Goal: Task Accomplishment & Management: Use online tool/utility

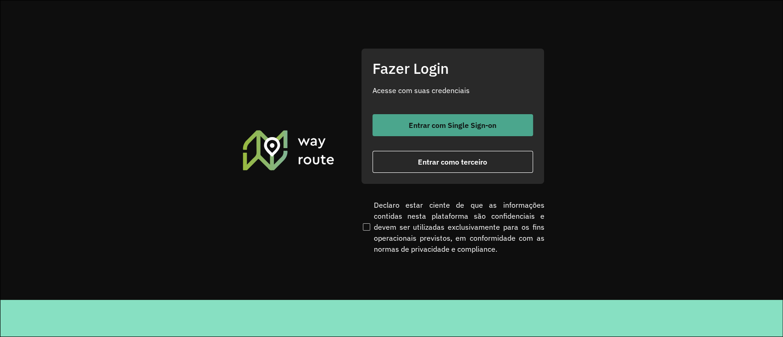
click at [441, 123] on span "Entrar com Single Sign-on" at bounding box center [453, 125] width 88 height 7
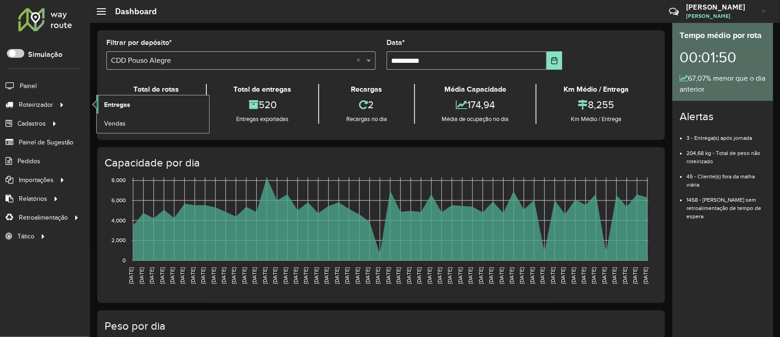
click at [144, 109] on link "Entregas" at bounding box center [153, 104] width 112 height 18
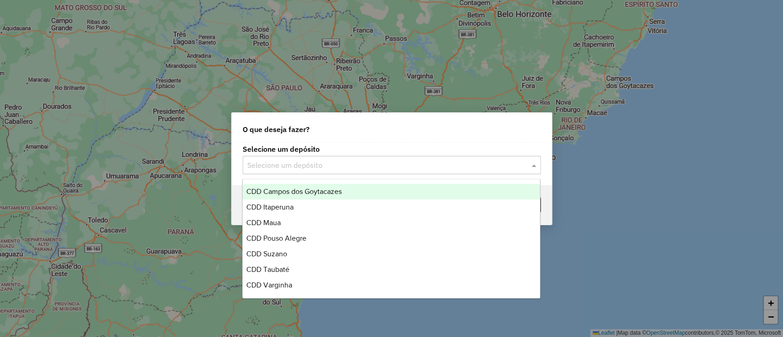
click at [308, 160] on input "text" at bounding box center [382, 165] width 271 height 11
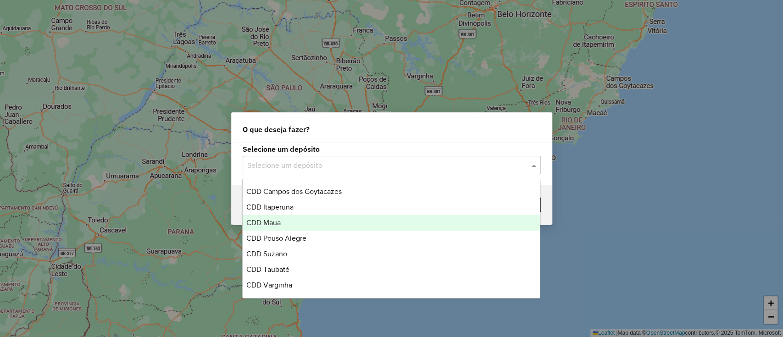
click at [294, 227] on div "CDD Maua" at bounding box center [391, 223] width 297 height 16
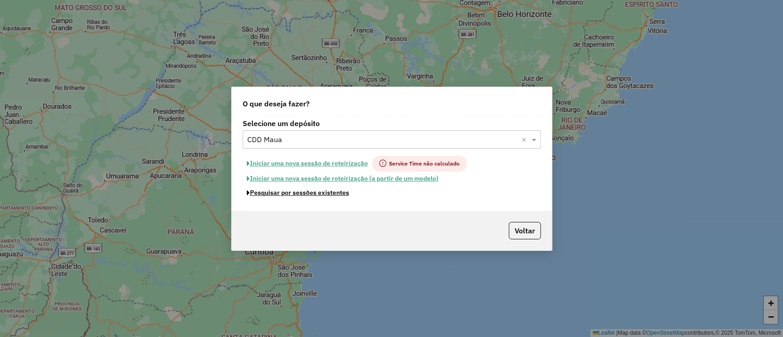
click at [306, 196] on button "Pesquisar por sessões existentes" at bounding box center [298, 193] width 111 height 14
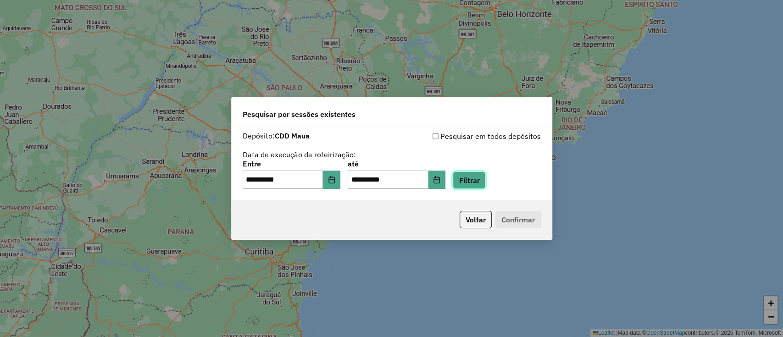
click at [482, 173] on button "Filtrar" at bounding box center [469, 180] width 33 height 17
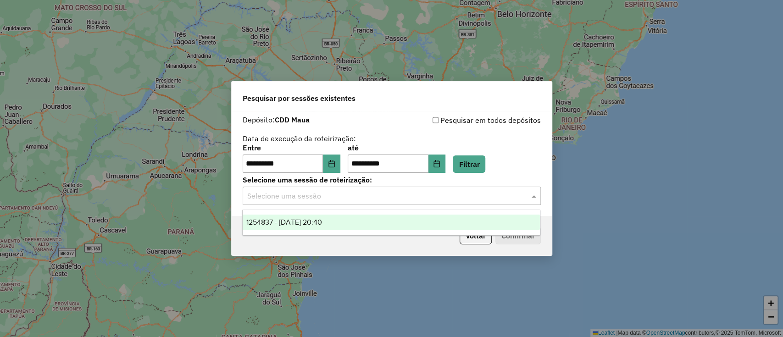
click at [404, 192] on input "text" at bounding box center [382, 196] width 271 height 11
click at [351, 226] on div "1254837 - 28/08/2025 20:40" at bounding box center [391, 223] width 297 height 16
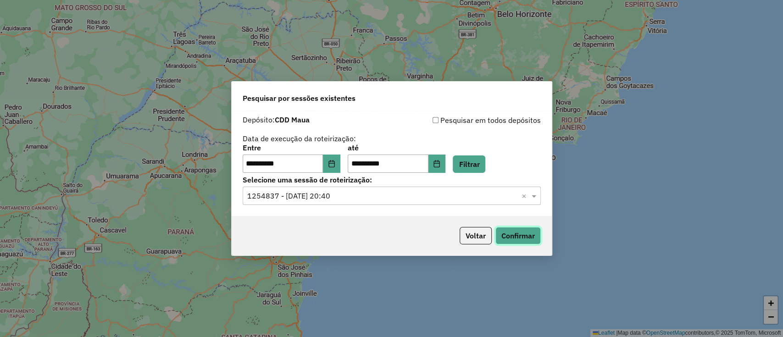
click at [528, 233] on button "Confirmar" at bounding box center [517, 235] width 45 height 17
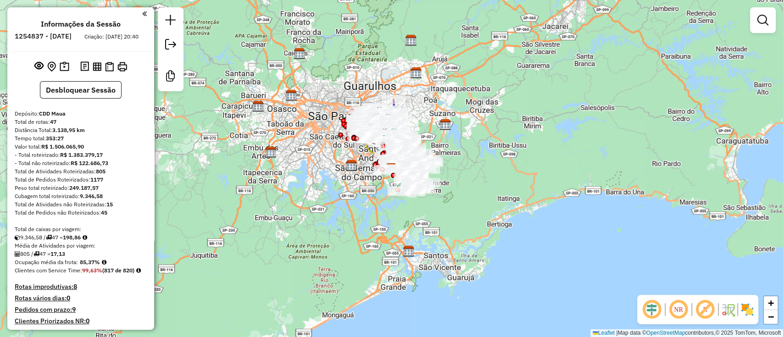
click at [654, 314] on em at bounding box center [652, 310] width 22 height 22
click at [710, 310] on em at bounding box center [705, 310] width 22 height 22
click at [747, 306] on img at bounding box center [747, 309] width 15 height 15
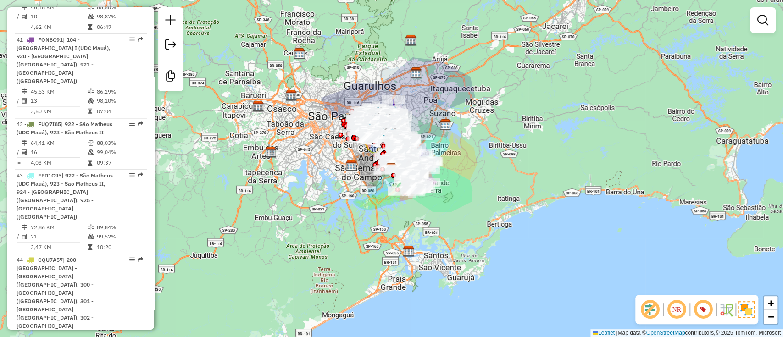
scroll to position [3197, 0]
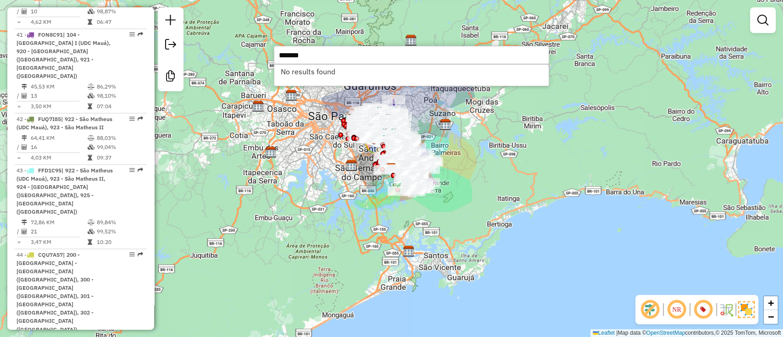
type input "*******"
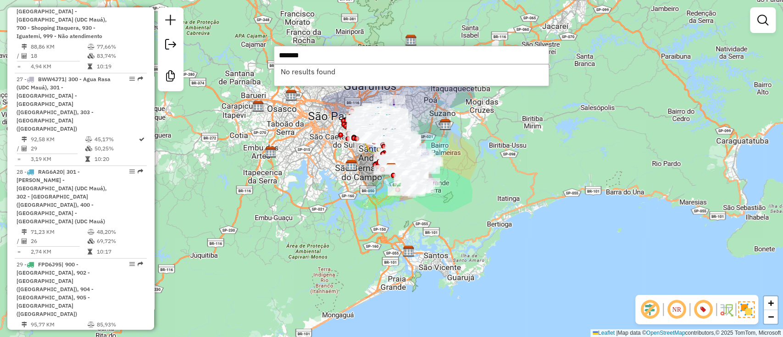
select select "**********"
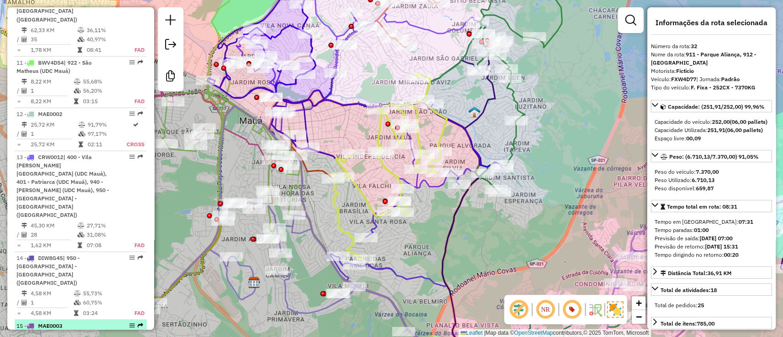
scroll to position [799, 0]
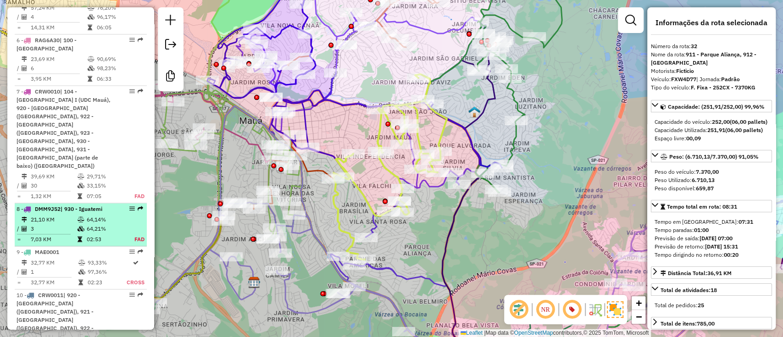
click at [121, 215] on td "64,14%" at bounding box center [105, 219] width 38 height 9
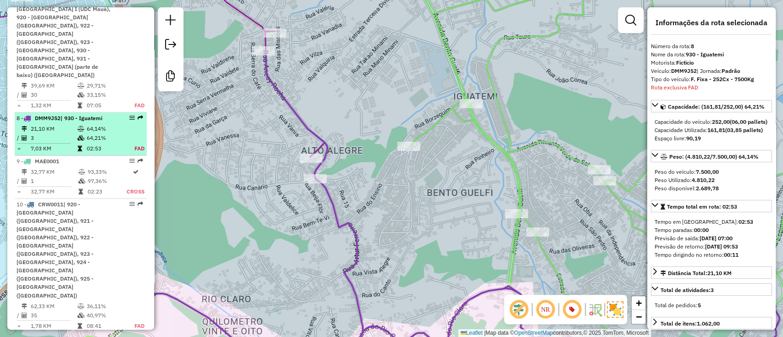
scroll to position [895, 0]
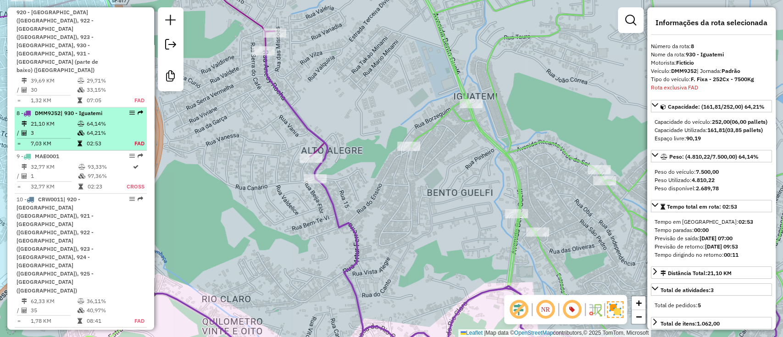
click at [119, 128] on td "64,21%" at bounding box center [105, 132] width 38 height 9
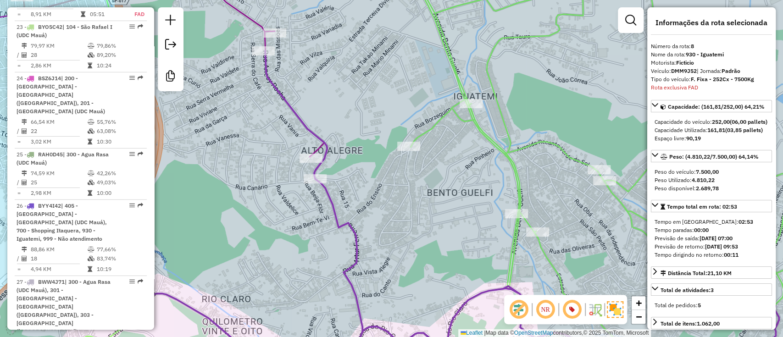
scroll to position [1995, 0]
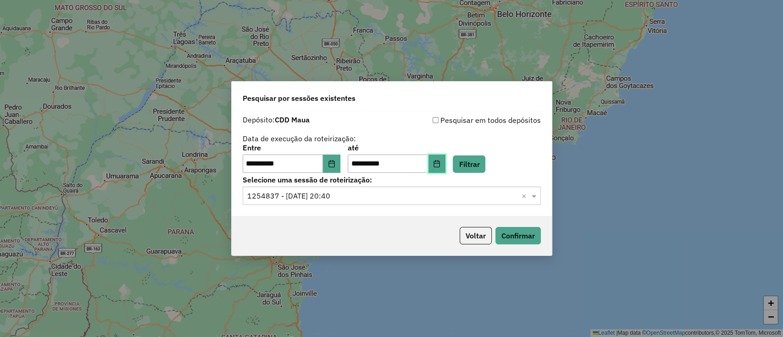
click at [446, 159] on button "Choose Date" at bounding box center [436, 164] width 17 height 18
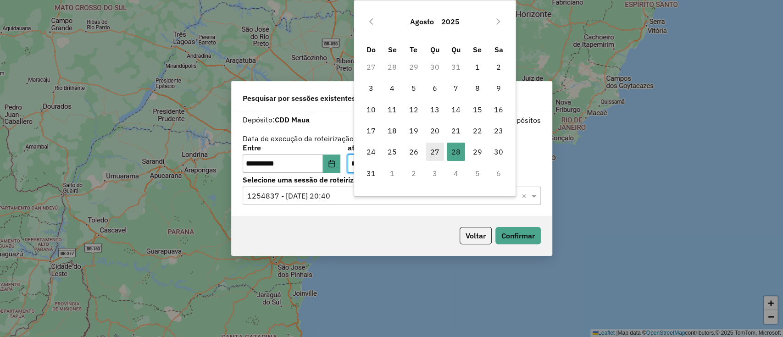
click at [440, 151] on span "27" at bounding box center [435, 152] width 18 height 18
type input "**********"
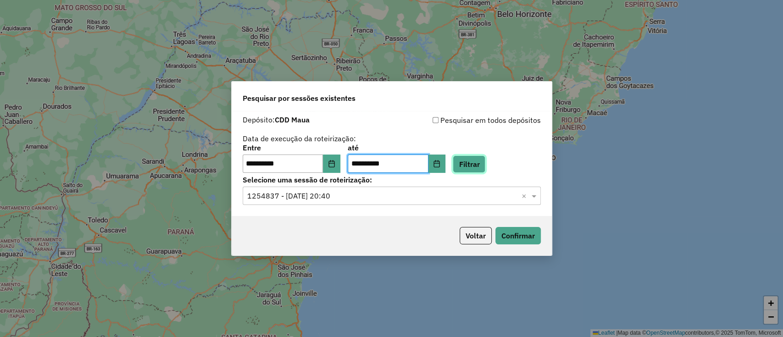
click at [478, 171] on button "Filtrar" at bounding box center [469, 163] width 33 height 17
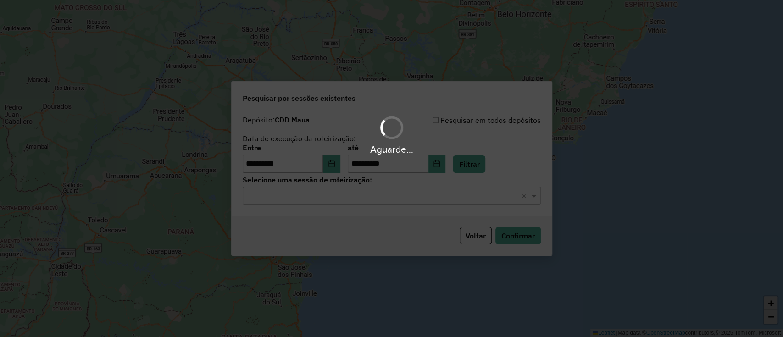
click at [449, 193] on div "Aguarde..." at bounding box center [391, 168] width 783 height 337
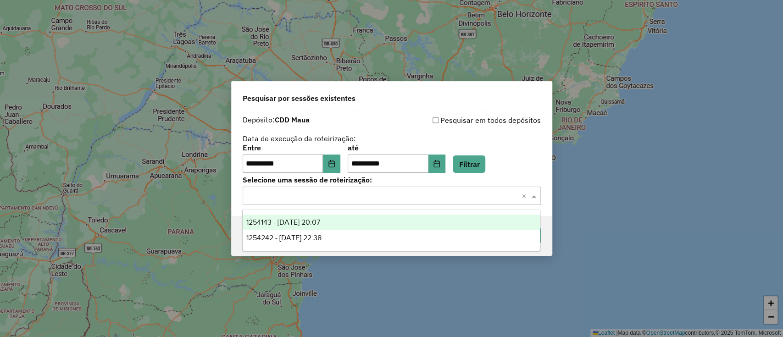
click at [449, 193] on input "text" at bounding box center [382, 196] width 271 height 11
click at [440, 219] on div "1254143 - 27/08/2025 20:07" at bounding box center [391, 223] width 297 height 16
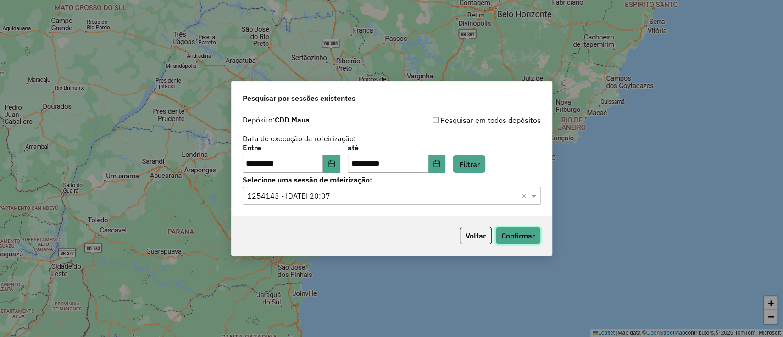
click at [518, 233] on button "Confirmar" at bounding box center [517, 235] width 45 height 17
click at [451, 181] on label "Selecione uma sessão de roteirização:" at bounding box center [392, 179] width 298 height 11
click at [446, 171] on button "Choose Date" at bounding box center [436, 164] width 17 height 18
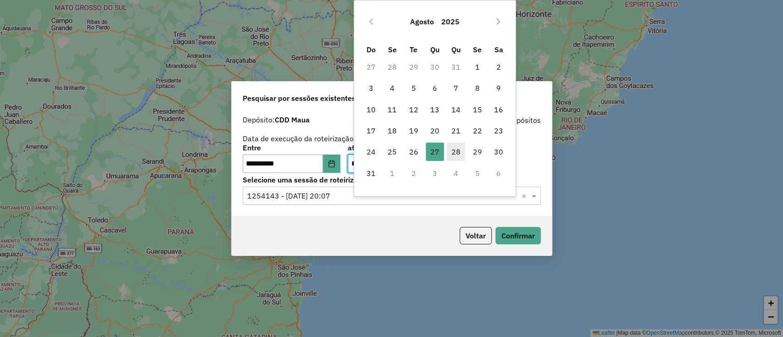
drag, startPoint x: 456, startPoint y: 150, endPoint x: 452, endPoint y: 160, distance: 10.5
click at [458, 150] on span "28" at bounding box center [456, 152] width 18 height 18
type input "**********"
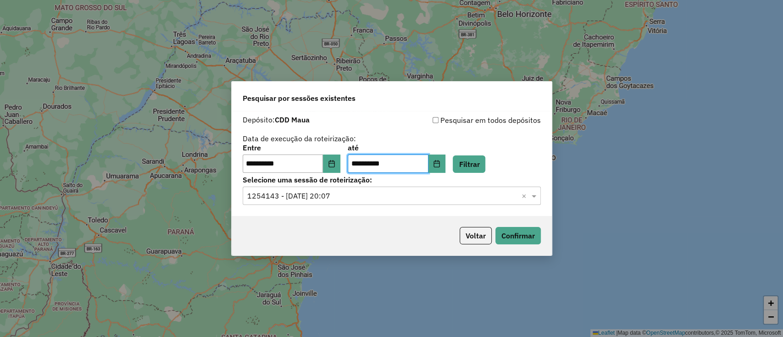
click at [339, 151] on label "Entre" at bounding box center [292, 147] width 98 height 11
click at [335, 165] on icon "Choose Date" at bounding box center [331, 163] width 7 height 7
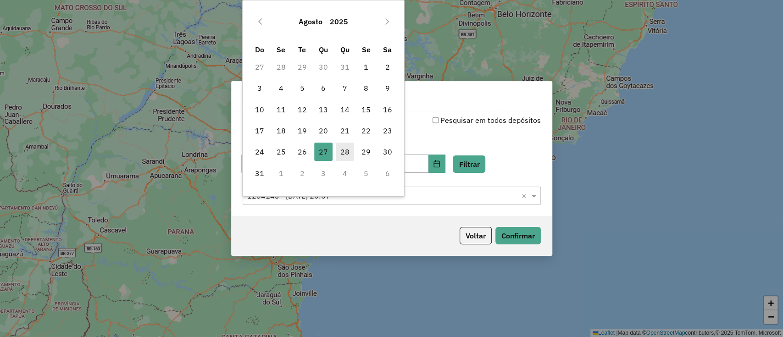
click at [339, 149] on span "28" at bounding box center [345, 152] width 18 height 18
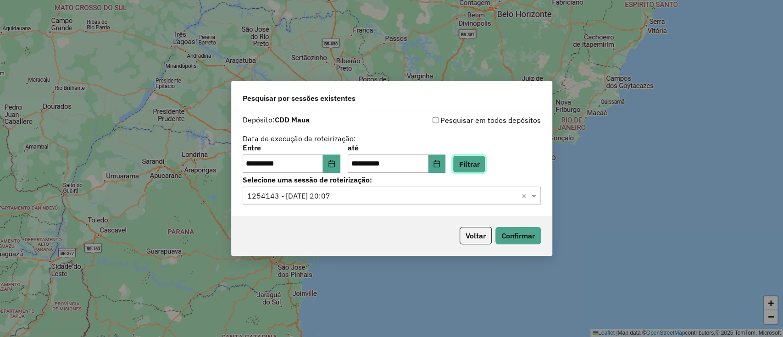
click at [470, 165] on button "Filtrar" at bounding box center [469, 163] width 33 height 17
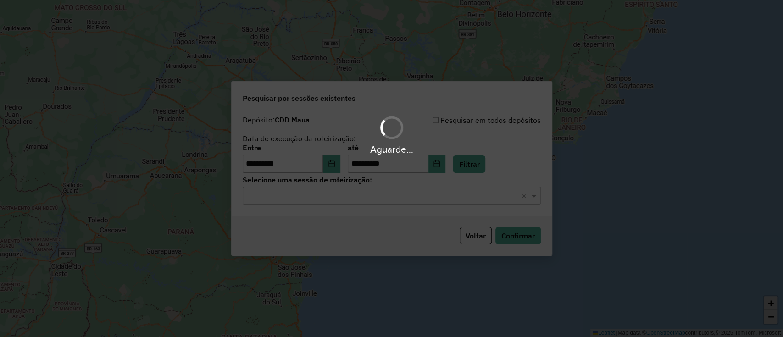
click at [469, 198] on div "Aguarde..." at bounding box center [391, 168] width 783 height 337
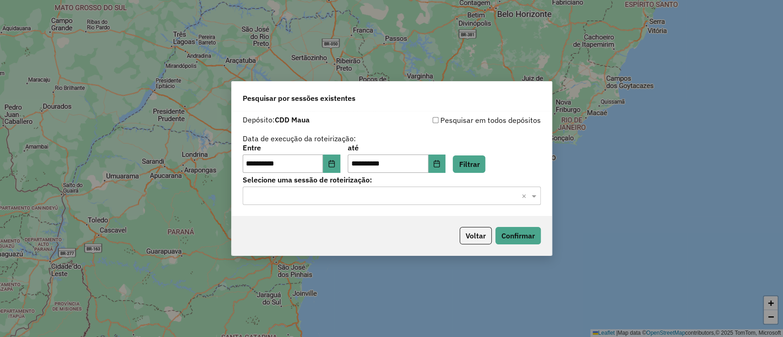
drag, startPoint x: 469, startPoint y: 200, endPoint x: 469, endPoint y: 205, distance: 6.0
click at [469, 199] on input "text" at bounding box center [382, 196] width 271 height 11
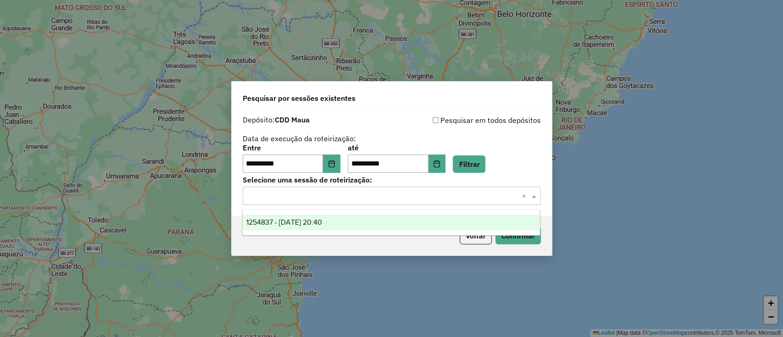
drag, startPoint x: 456, startPoint y: 223, endPoint x: 462, endPoint y: 222, distance: 6.0
click at [456, 222] on div "1254837 - 28/08/2025 20:40" at bounding box center [391, 223] width 297 height 16
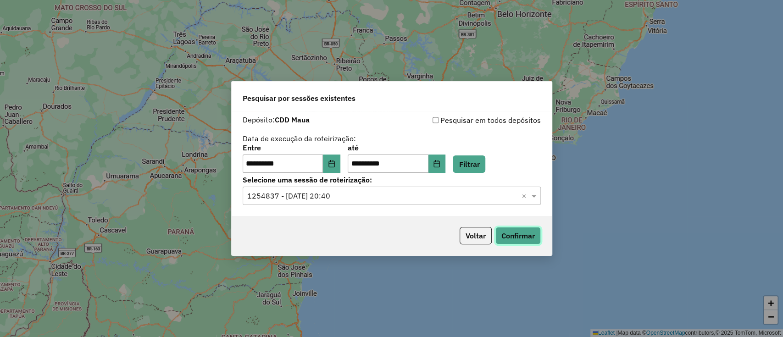
click at [519, 238] on button "Confirmar" at bounding box center [517, 235] width 45 height 17
click at [472, 166] on button "Filtrar" at bounding box center [469, 163] width 33 height 17
click at [396, 199] on input "text" at bounding box center [382, 196] width 271 height 11
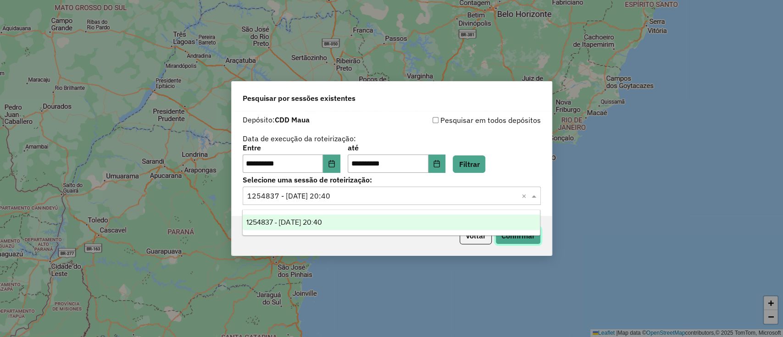
click at [512, 240] on button "Confirmar" at bounding box center [517, 235] width 45 height 17
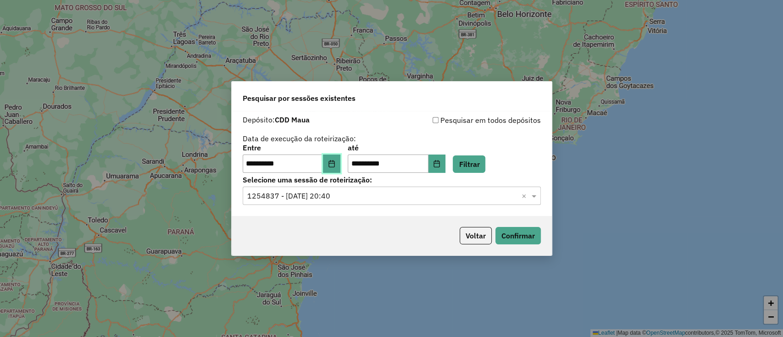
click at [334, 165] on icon "Choose Date" at bounding box center [331, 163] width 7 height 7
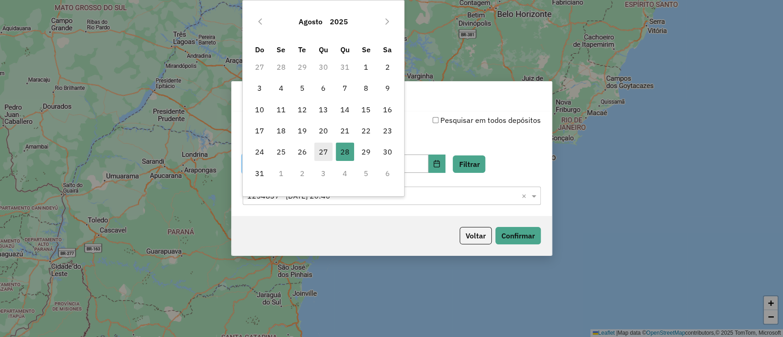
click at [327, 155] on span "27" at bounding box center [323, 152] width 18 height 18
type input "**********"
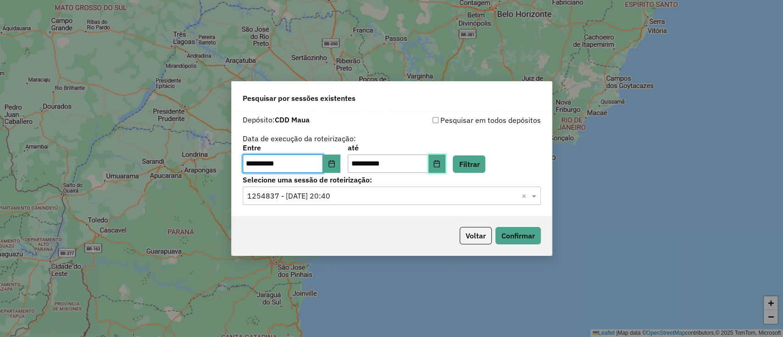
click at [440, 163] on icon "Choose Date" at bounding box center [437, 163] width 6 height 7
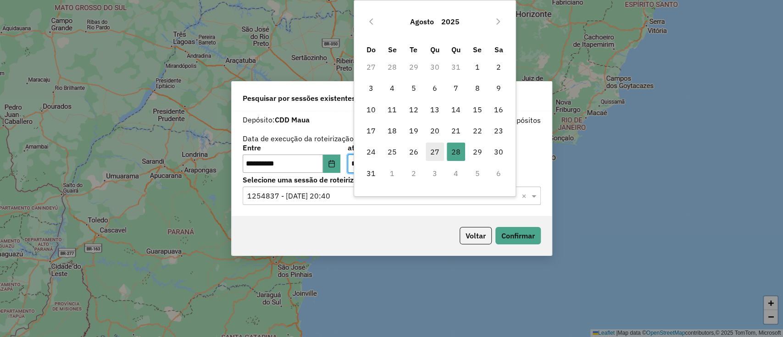
click at [432, 153] on span "27" at bounding box center [435, 152] width 18 height 18
type input "**********"
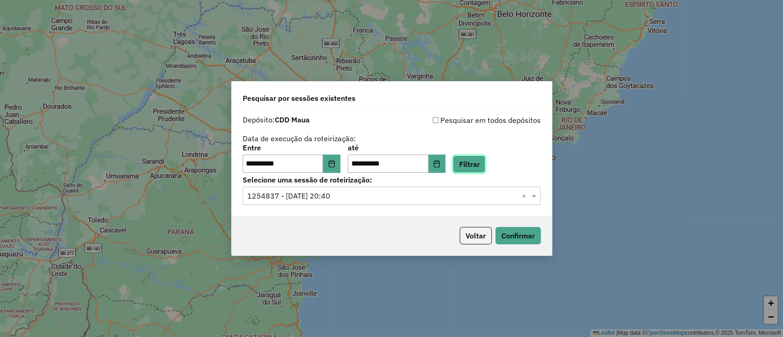
click at [483, 158] on button "Filtrar" at bounding box center [469, 163] width 33 height 17
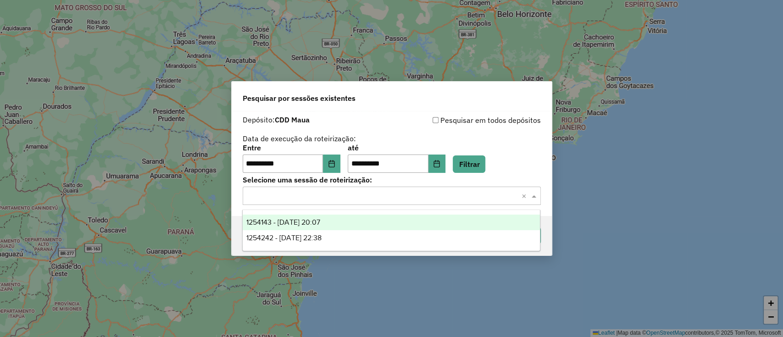
click at [384, 194] on input "text" at bounding box center [382, 196] width 271 height 11
click at [386, 221] on div "1254143 - 27/08/2025 20:07" at bounding box center [391, 223] width 297 height 16
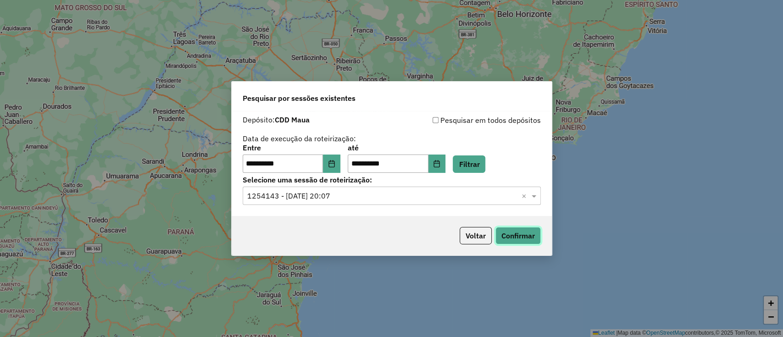
click at [507, 237] on button "Confirmar" at bounding box center [517, 235] width 45 height 17
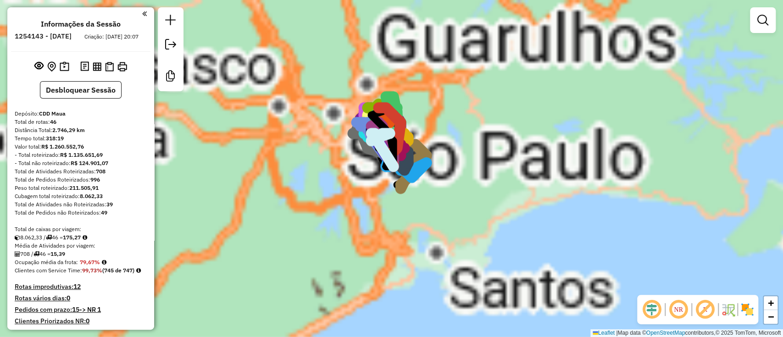
click at [654, 309] on em at bounding box center [652, 310] width 22 height 22
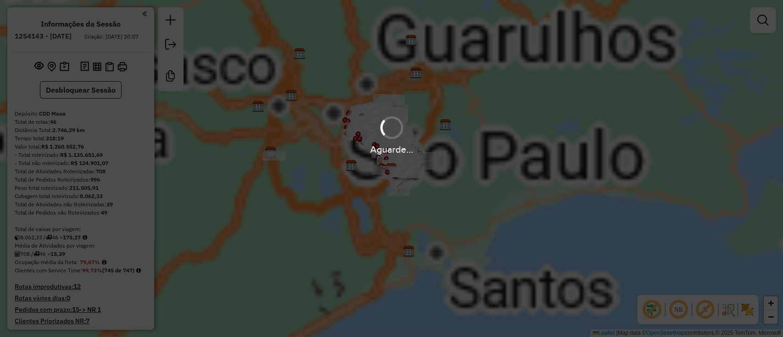
click at [701, 308] on em at bounding box center [705, 310] width 22 height 22
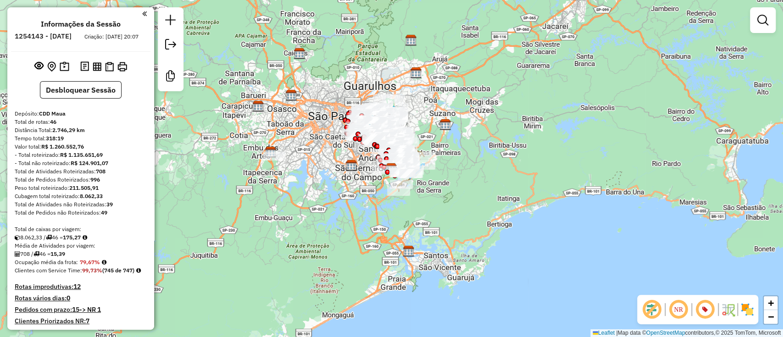
click at [746, 309] on img at bounding box center [747, 309] width 15 height 15
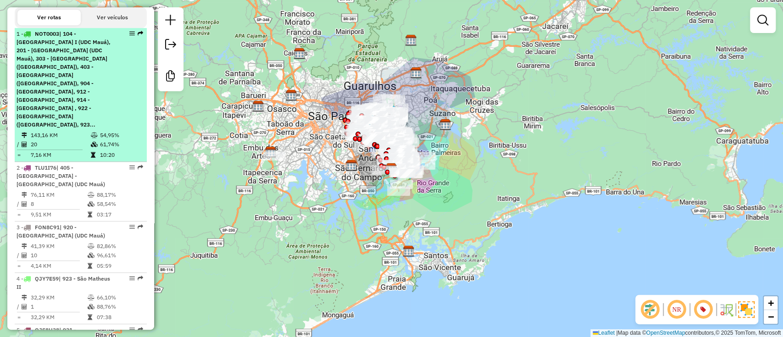
scroll to position [489, 0]
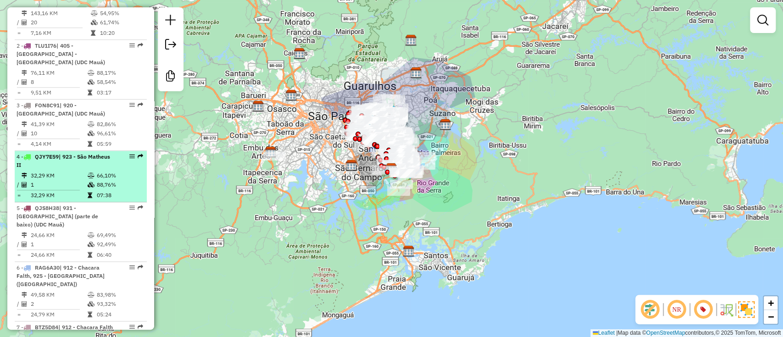
click at [128, 171] on td "66,10%" at bounding box center [119, 175] width 46 height 9
select select "**********"
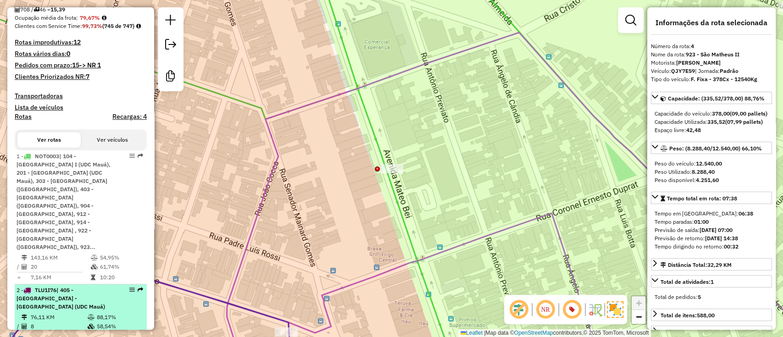
scroll to position [0, 0]
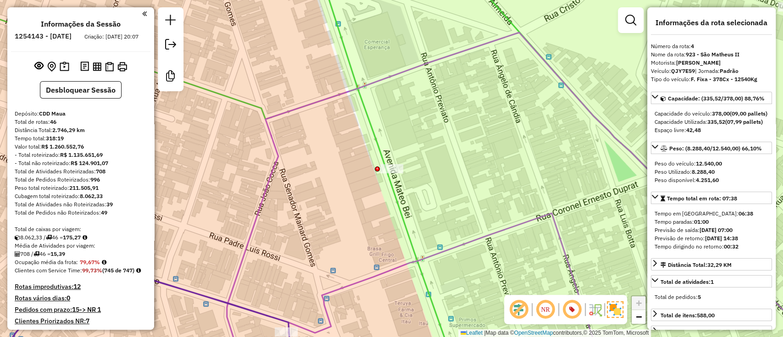
click at [72, 71] on div at bounding box center [80, 66] width 139 height 15
click at [67, 72] on img at bounding box center [65, 66] width 10 height 11
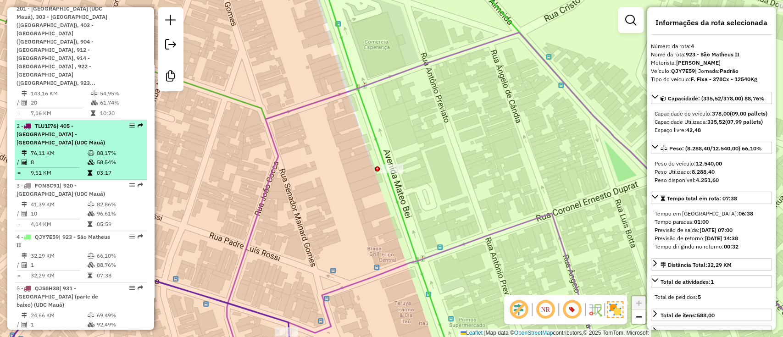
scroll to position [428, 0]
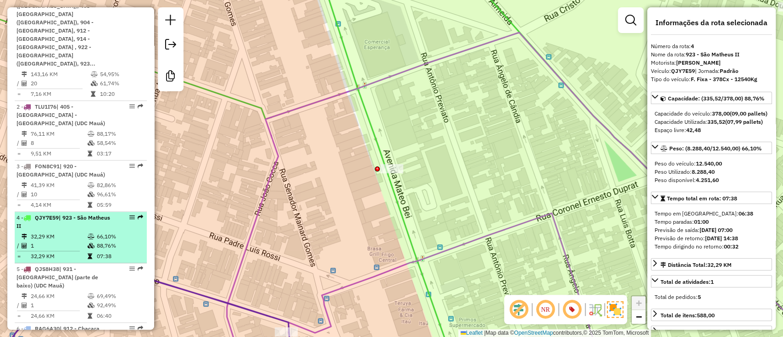
click at [106, 232] on td "66,10%" at bounding box center [119, 236] width 46 height 9
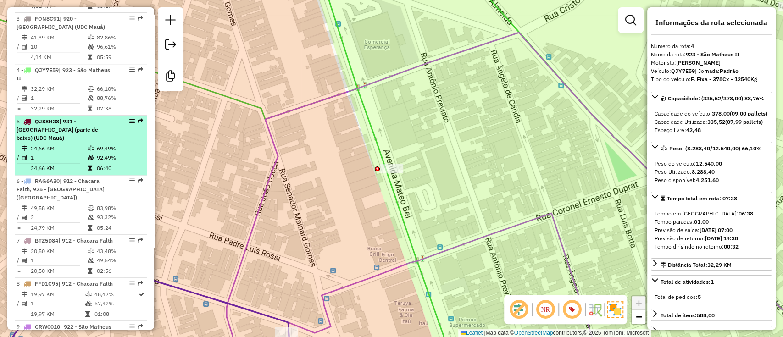
scroll to position [550, 0]
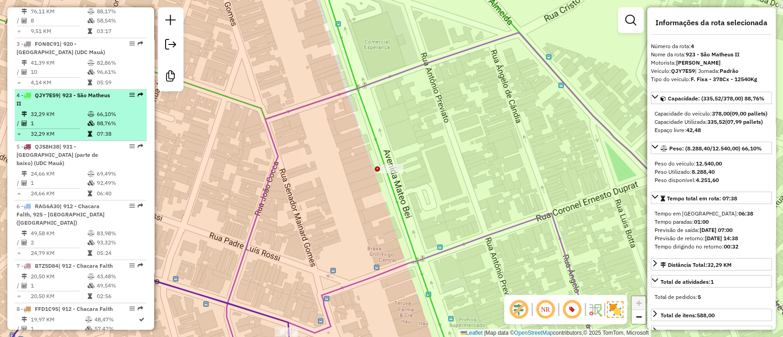
click at [72, 119] on td "1" at bounding box center [58, 123] width 57 height 9
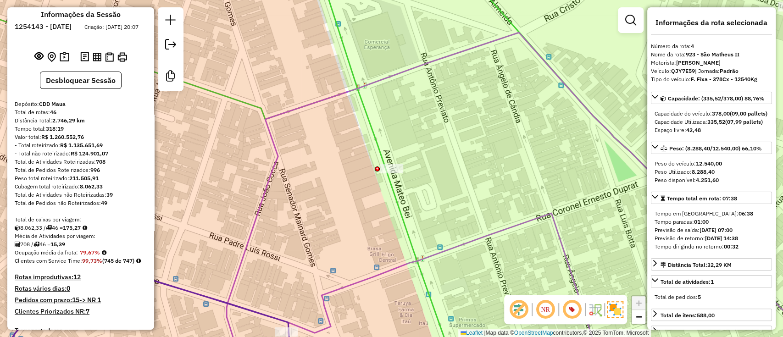
scroll to position [0, 0]
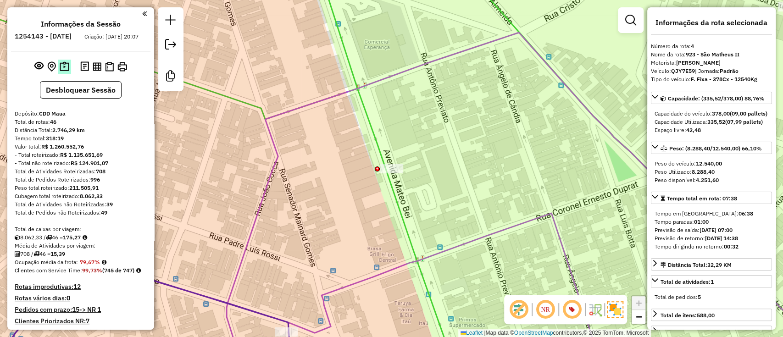
click at [66, 72] on img at bounding box center [65, 66] width 10 height 11
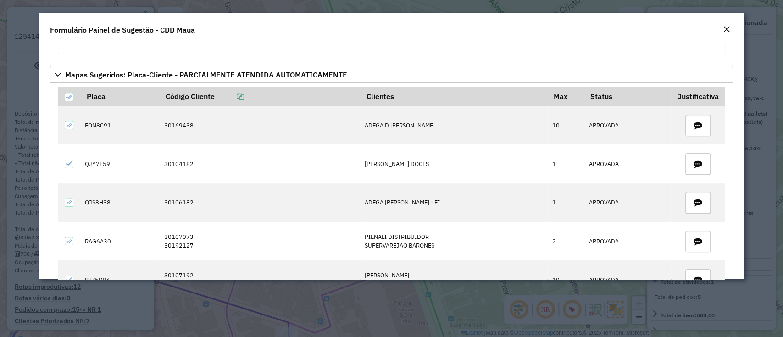
scroll to position [305, 0]
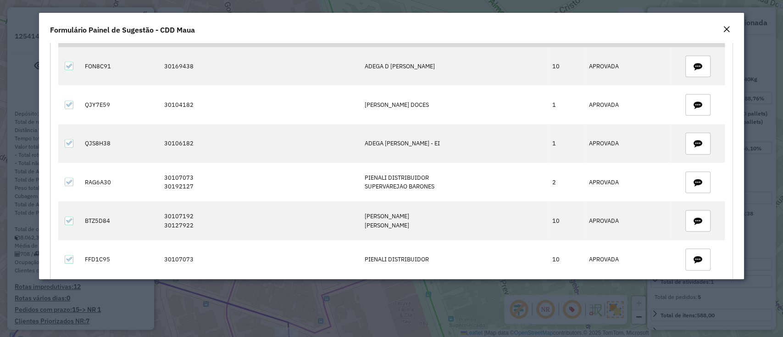
click at [726, 27] on em "Close" at bounding box center [726, 29] width 7 height 7
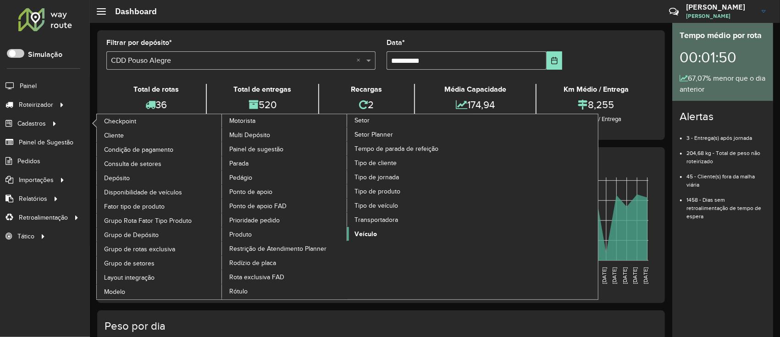
click at [358, 237] on link "Veículo" at bounding box center [410, 234] width 126 height 14
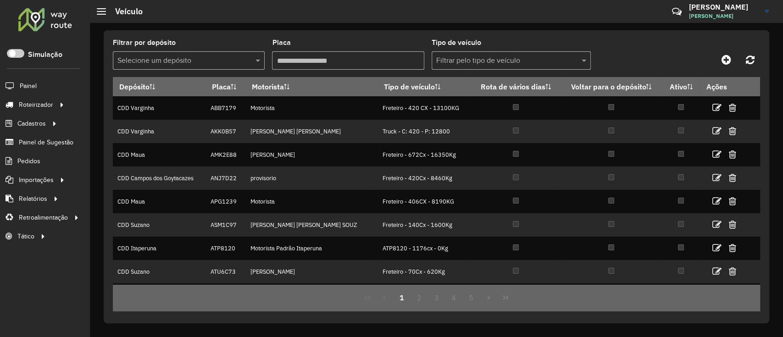
click at [194, 68] on div "Selecione um depósito" at bounding box center [189, 60] width 152 height 18
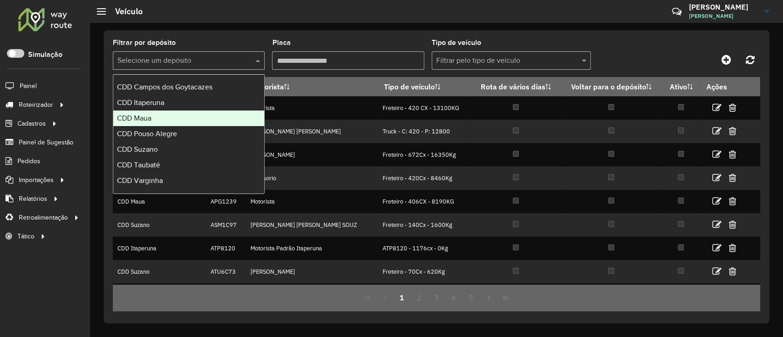
click at [156, 116] on div "CDD Maua" at bounding box center [188, 119] width 151 height 16
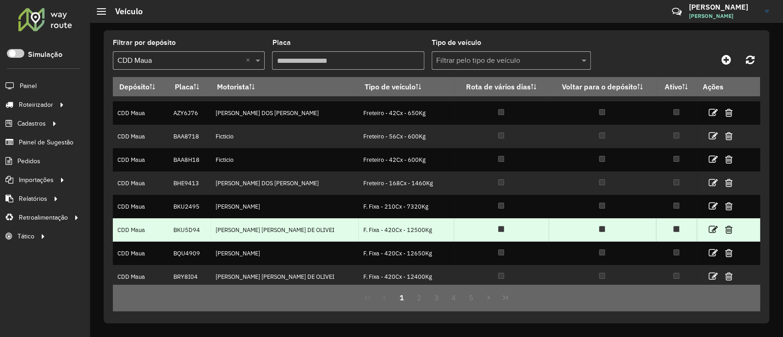
scroll to position [61, 0]
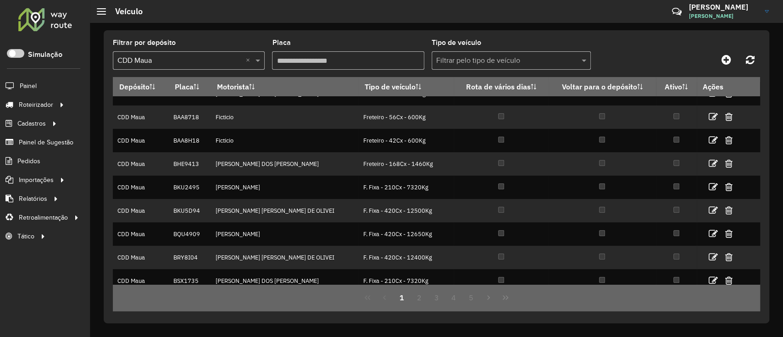
click at [374, 66] on input "Placa" at bounding box center [348, 60] width 152 height 18
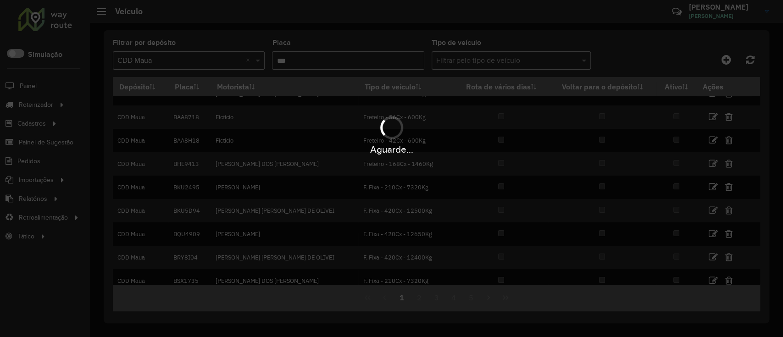
scroll to position [0, 0]
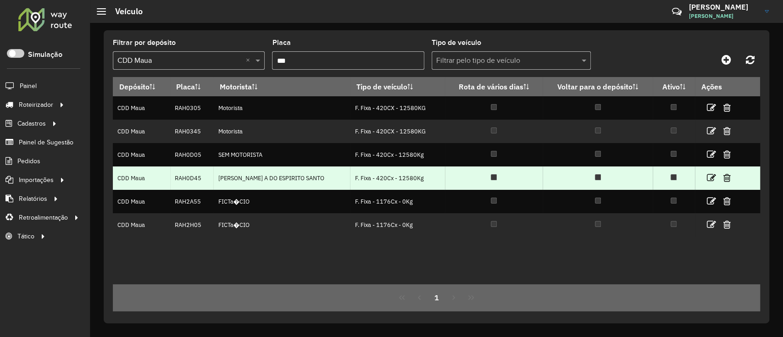
click at [196, 177] on td "RAH0D45" at bounding box center [192, 177] width 44 height 23
copy td "RAH0D45"
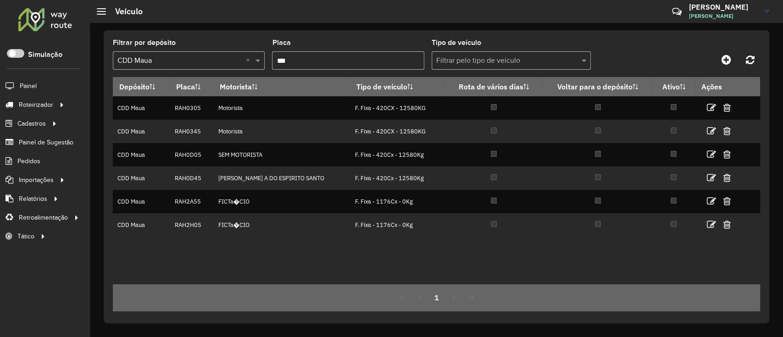
click at [356, 60] on input "***" at bounding box center [348, 60] width 152 height 18
type input "*"
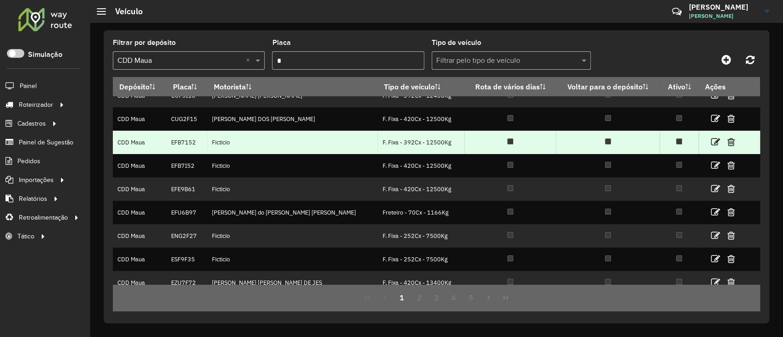
scroll to position [92, 0]
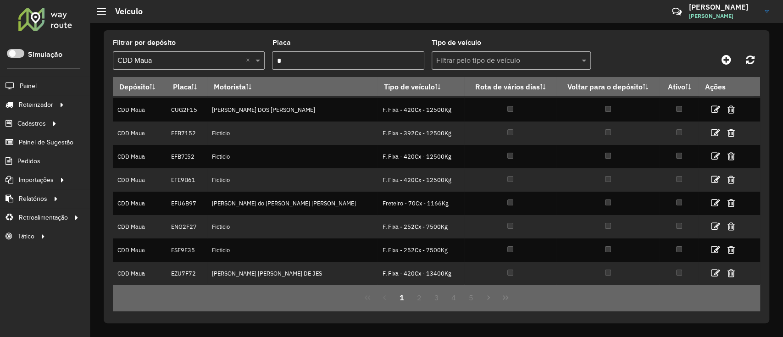
type input "*"
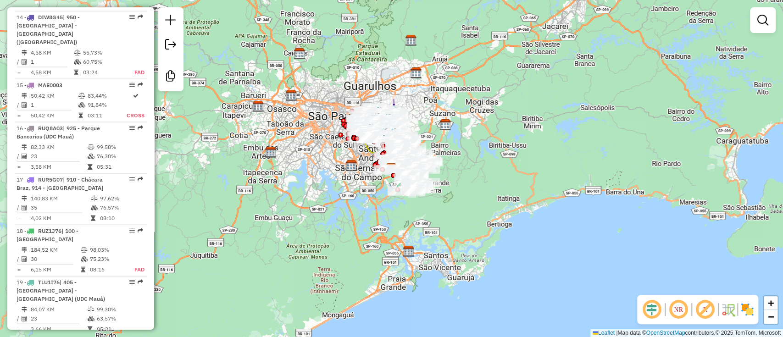
scroll to position [2960, 0]
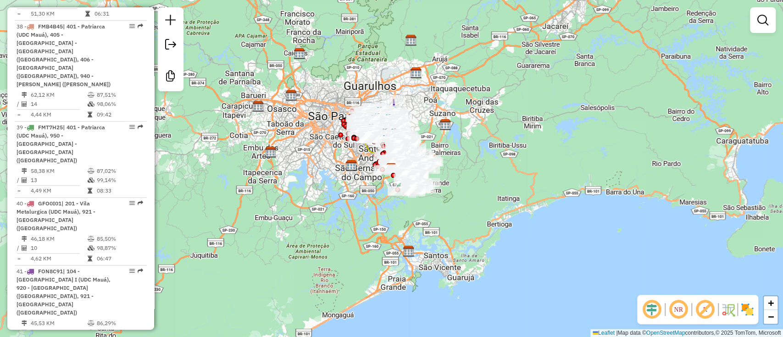
drag, startPoint x: 114, startPoint y: 199, endPoint x: 129, endPoint y: 193, distance: 16.1
select select "**********"
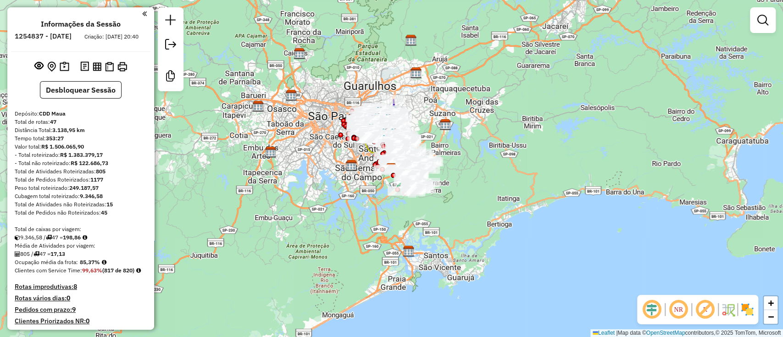
click at [645, 312] on em at bounding box center [652, 310] width 22 height 22
click at [698, 307] on em at bounding box center [705, 310] width 22 height 22
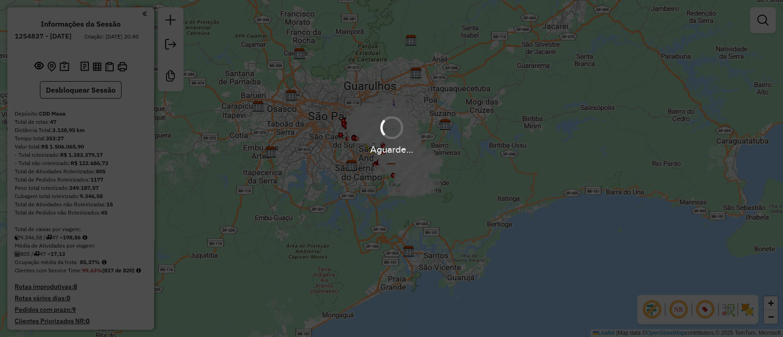
click at [750, 311] on hb-app "Aguarde... Pop-up bloqueado! Seu navegador bloqueou automáticamente a abertura …" at bounding box center [391, 168] width 783 height 337
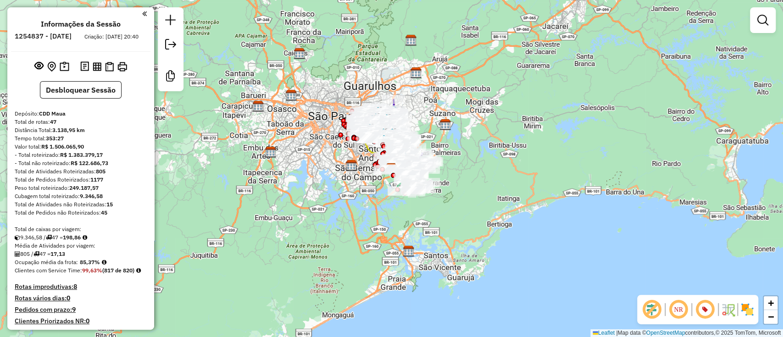
click at [750, 311] on img at bounding box center [747, 309] width 15 height 15
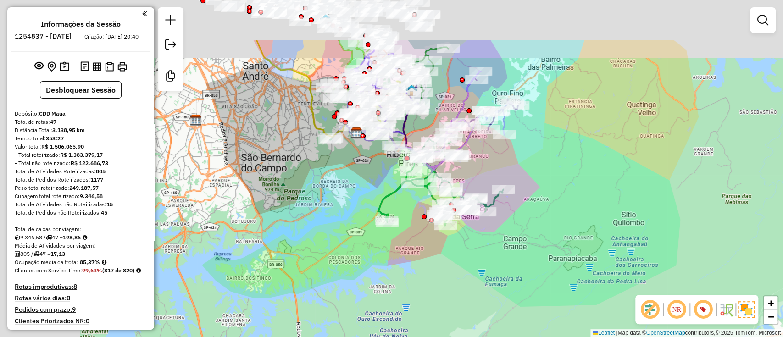
drag, startPoint x: 332, startPoint y: 237, endPoint x: 452, endPoint y: 321, distance: 147.2
click at [452, 321] on div "Janela de atendimento Grade de atendimento Capacidade Transportadoras Veículos …" at bounding box center [391, 168] width 783 height 337
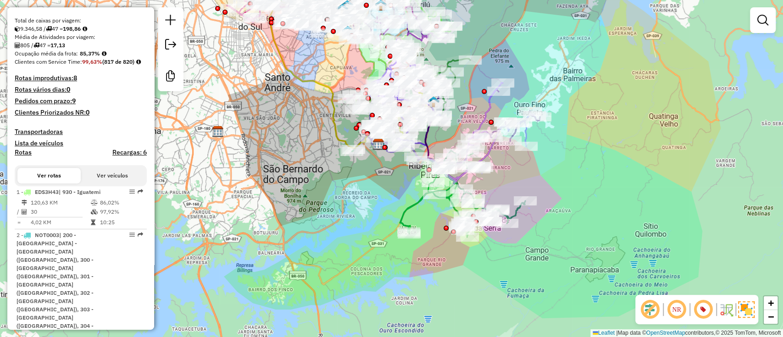
scroll to position [2434, 0]
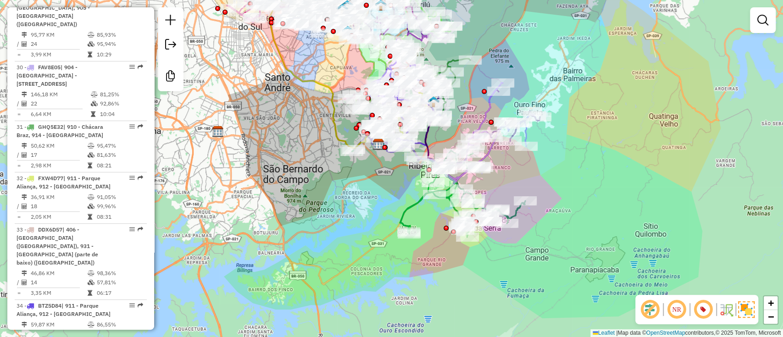
select select "**********"
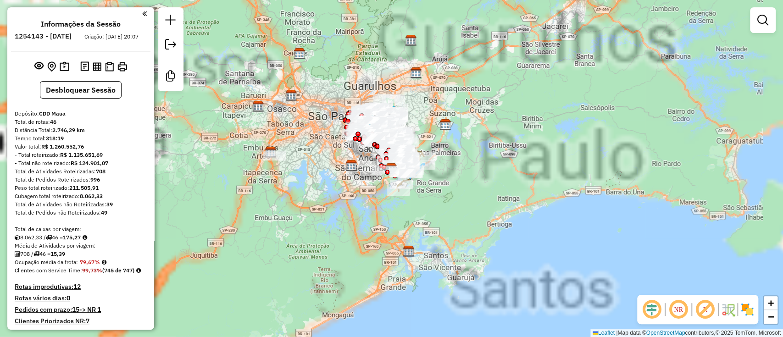
click at [649, 311] on em at bounding box center [652, 310] width 22 height 22
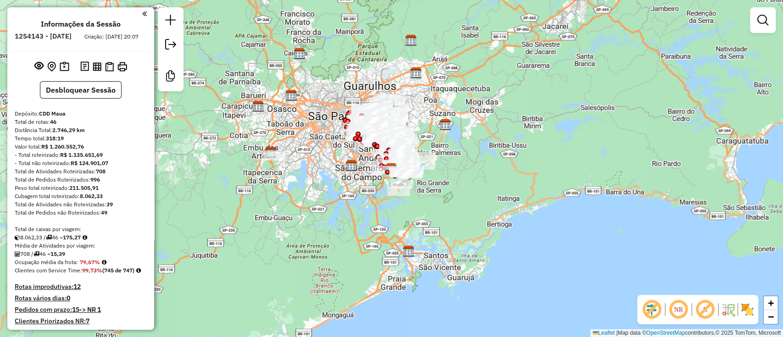
click at [709, 313] on em at bounding box center [705, 310] width 22 height 22
click at [752, 307] on img at bounding box center [747, 309] width 15 height 15
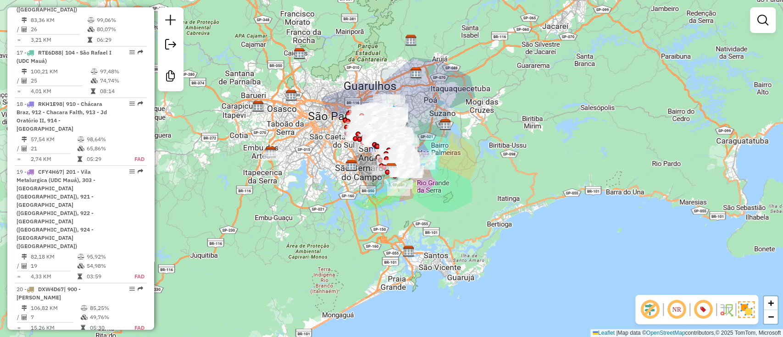
scroll to position [1406, 0]
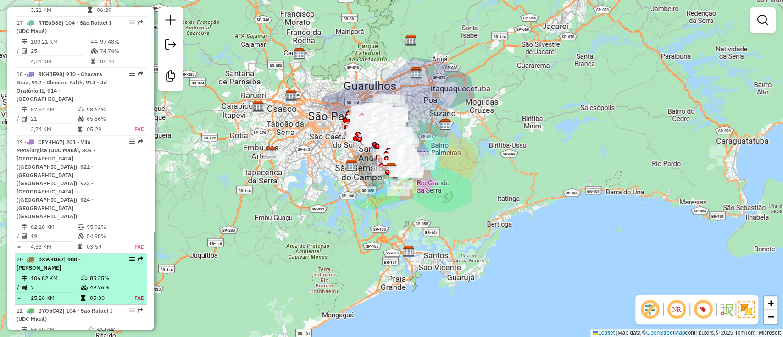
click at [96, 255] on div "20 - DXW4D67 | 900 - Indio Tibiriça" at bounding box center [65, 263] width 97 height 17
select select "**********"
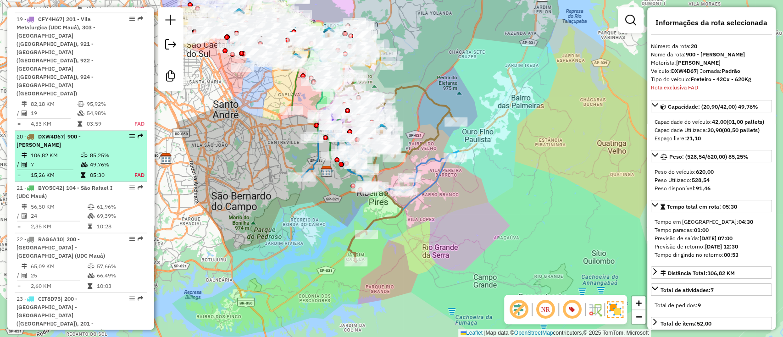
scroll to position [1535, 0]
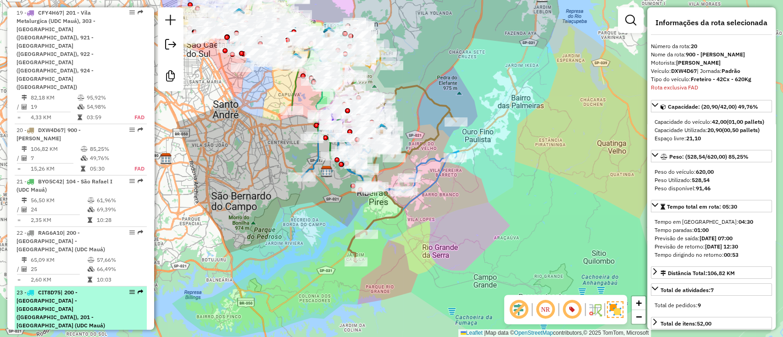
click at [113, 332] on td "82,34%" at bounding box center [119, 336] width 46 height 9
